Goal: Information Seeking & Learning: Stay updated

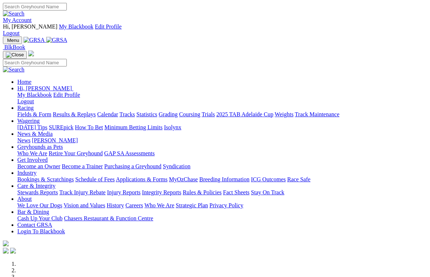
click at [53, 131] on link "News & Media" at bounding box center [34, 134] width 35 height 6
click at [30, 137] on link "News" at bounding box center [23, 140] width 13 height 6
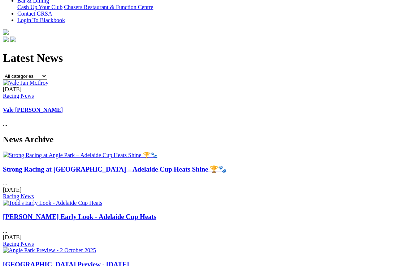
scroll to position [225, 0]
click at [40, 165] on link "Strong Racing at [GEOGRAPHIC_DATA] – Adelaide Cup Heats Shine 🏆🐾" at bounding box center [115, 169] width 224 height 8
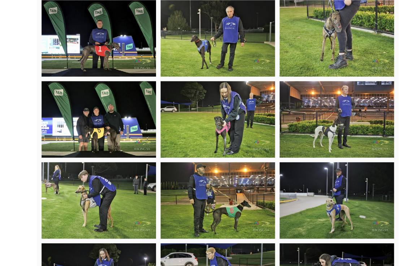
scroll to position [1122, 0]
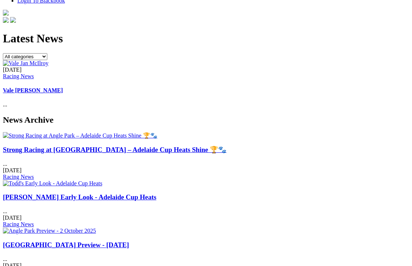
scroll to position [244, 0]
click at [96, 193] on link "[PERSON_NAME] Early Look - Adelaide Cup Heats" at bounding box center [80, 197] width 154 height 8
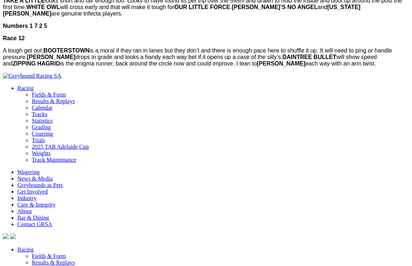
scroll to position [888, 0]
